Goal: Task Accomplishment & Management: Complete application form

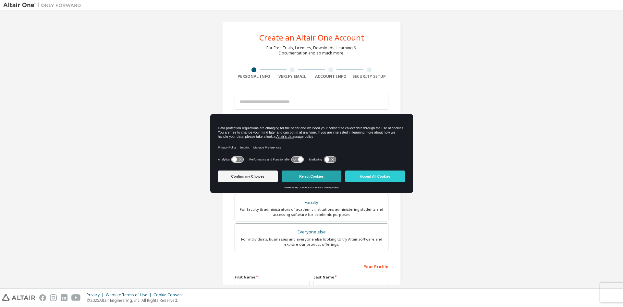
click at [319, 179] on button "Reject Cookies" at bounding box center [311, 177] width 60 height 12
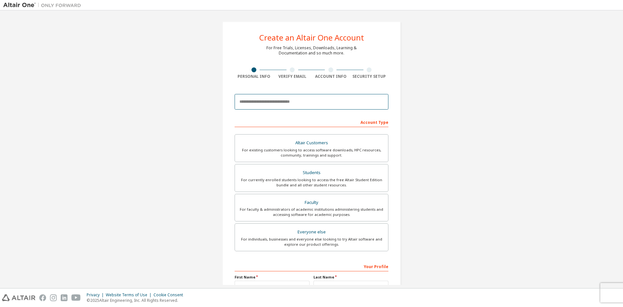
click at [322, 102] on input "email" at bounding box center [311, 102] width 154 height 16
click at [316, 104] on input "email" at bounding box center [311, 102] width 154 height 16
click at [307, 103] on input "email" at bounding box center [311, 102] width 154 height 16
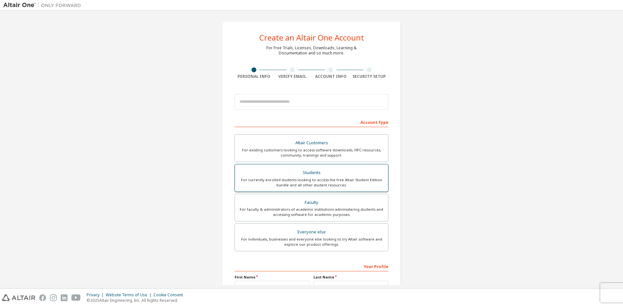
click at [321, 172] on div "Students" at bounding box center [311, 172] width 145 height 9
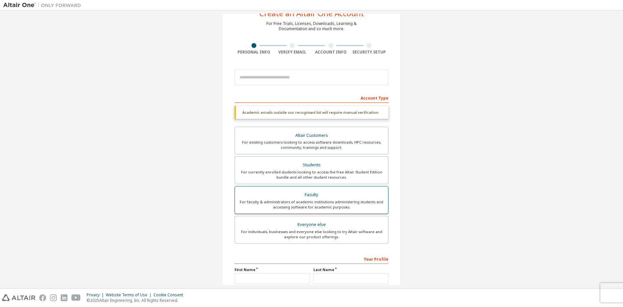
scroll to position [89, 0]
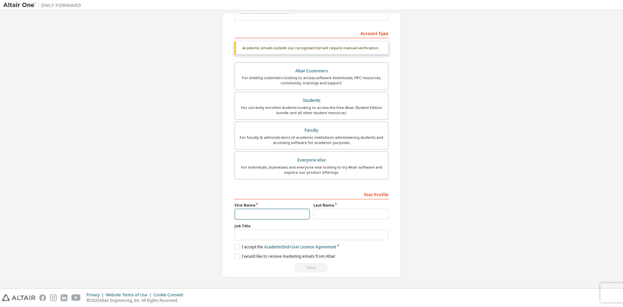
click at [286, 216] on input "text" at bounding box center [271, 214] width 75 height 11
type input "********"
click at [317, 213] on input "text" at bounding box center [350, 214] width 75 height 11
type input "******"
click at [316, 232] on input "text" at bounding box center [311, 235] width 154 height 11
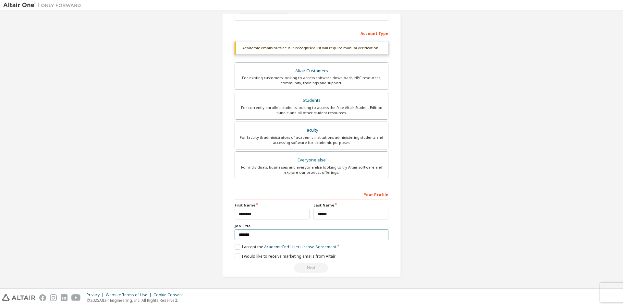
type input "*******"
click at [238, 244] on div "Your Profile First Name ******** Last Name ****** Job Title ******* Please prov…" at bounding box center [311, 231] width 154 height 84
click at [237, 246] on label "I accept the Academic End-User License Agreement" at bounding box center [284, 247] width 101 height 6
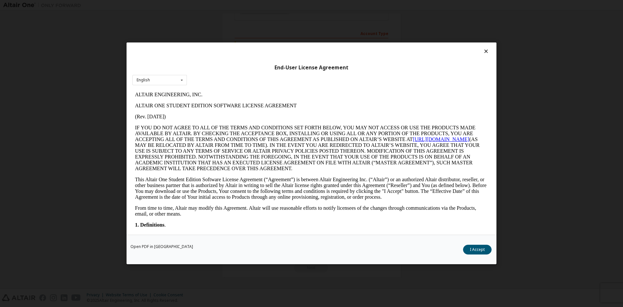
scroll to position [0, 0]
click at [472, 251] on button "I Accept" at bounding box center [477, 250] width 29 height 10
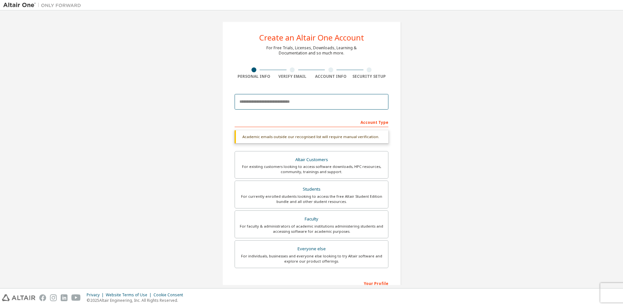
click at [315, 102] on input "email" at bounding box center [311, 102] width 154 height 16
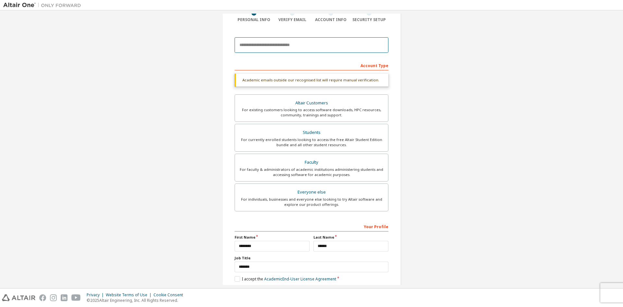
scroll to position [56, 0]
click at [300, 44] on input "email" at bounding box center [311, 46] width 154 height 16
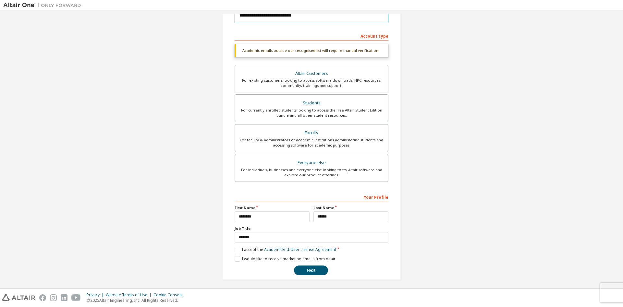
scroll to position [89, 0]
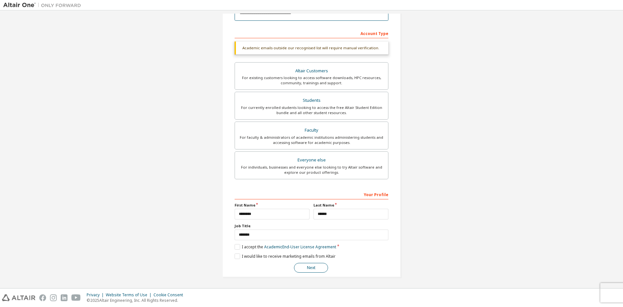
type input "**********"
click at [314, 269] on button "Next" at bounding box center [311, 268] width 34 height 10
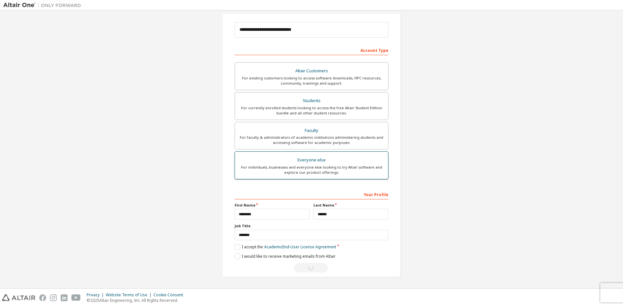
scroll to position [0, 0]
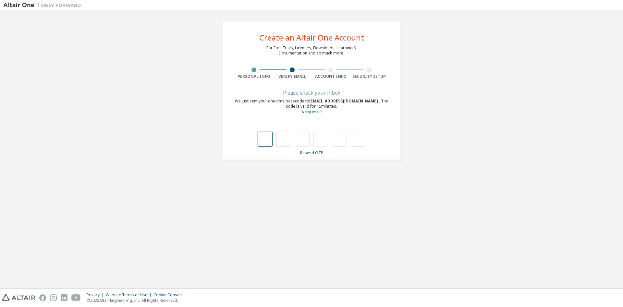
click at [268, 138] on input "text" at bounding box center [264, 139] width 15 height 15
type input "*"
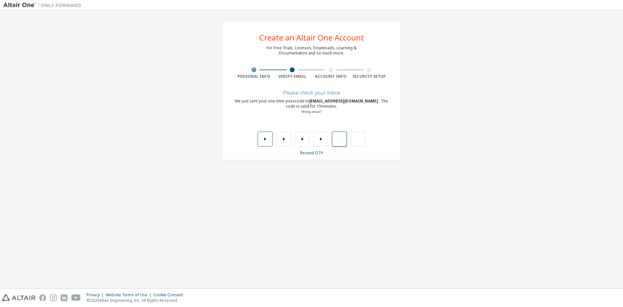
type input "*"
